Goal: Information Seeking & Learning: Learn about a topic

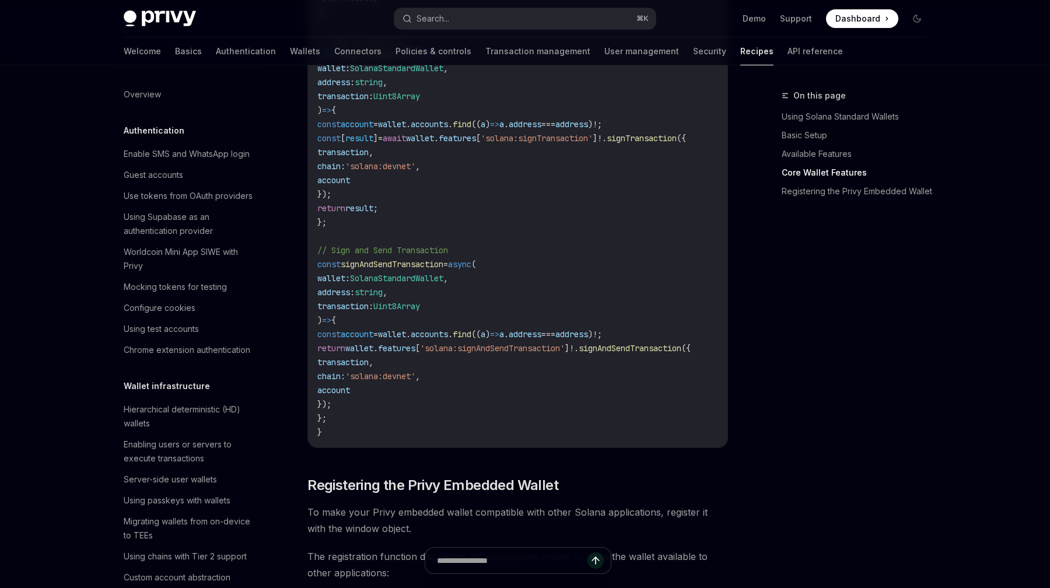
scroll to position [1658, 0]
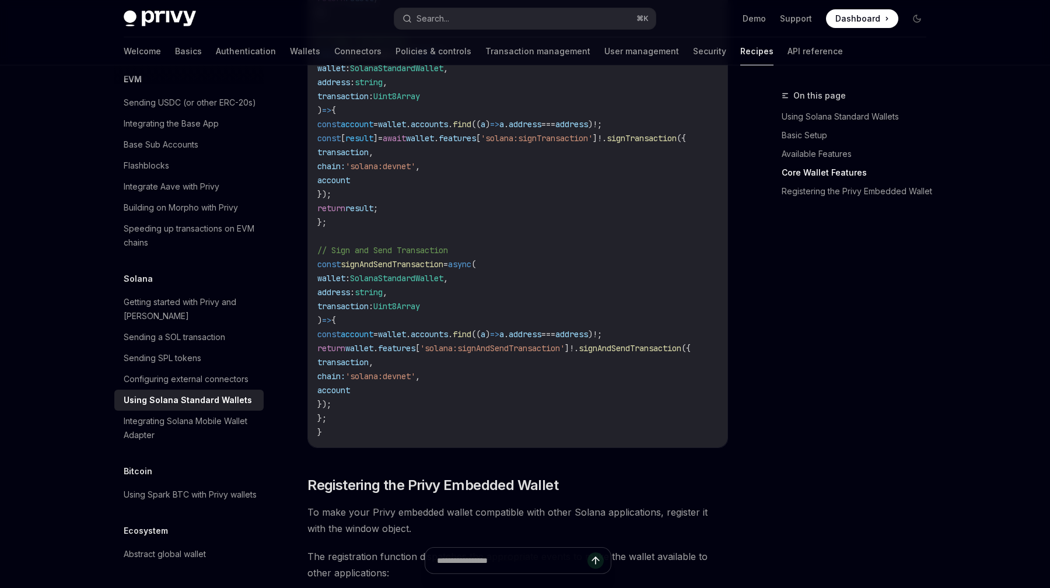
click at [105, 292] on div "Solana Using Solana Standard Wallets OpenAI Open in ChatGPT A comprehensive gui…" at bounding box center [408, 358] width 644 height 2466
click at [49, 304] on div "Privy Docs home page Search... ⌘ K Demo Support Dashboard Dashboard Search... N…" at bounding box center [525, 314] width 1050 height 2555
